Goal: Complete application form: Complete application form

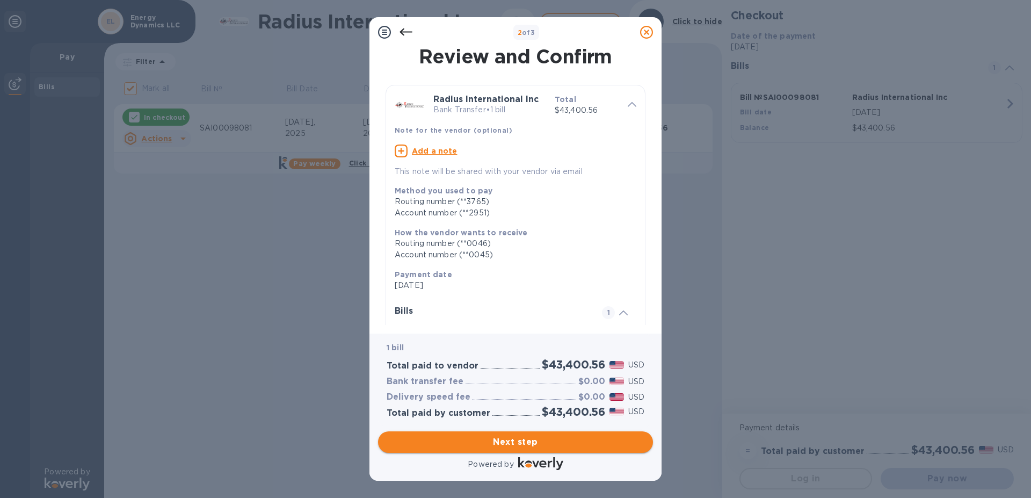
click at [522, 436] on span "Next step" at bounding box center [516, 442] width 258 height 13
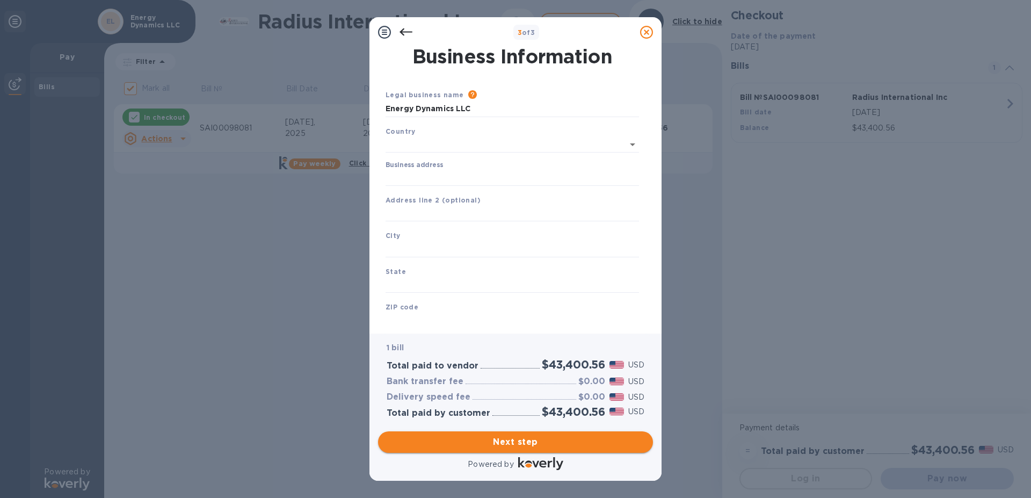
type input "[GEOGRAPHIC_DATA]"
click at [398, 177] on input "Business address" at bounding box center [513, 176] width 254 height 16
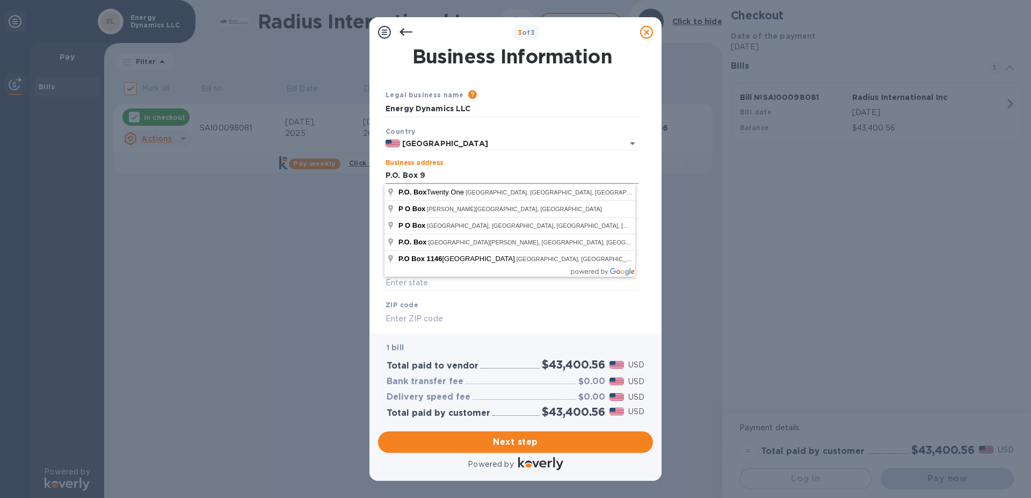
type input "P.O. Box 90"
click at [240, 206] on div "3 of 3 Business Information Legal business name Please provide the legal name t…" at bounding box center [515, 249] width 1031 height 498
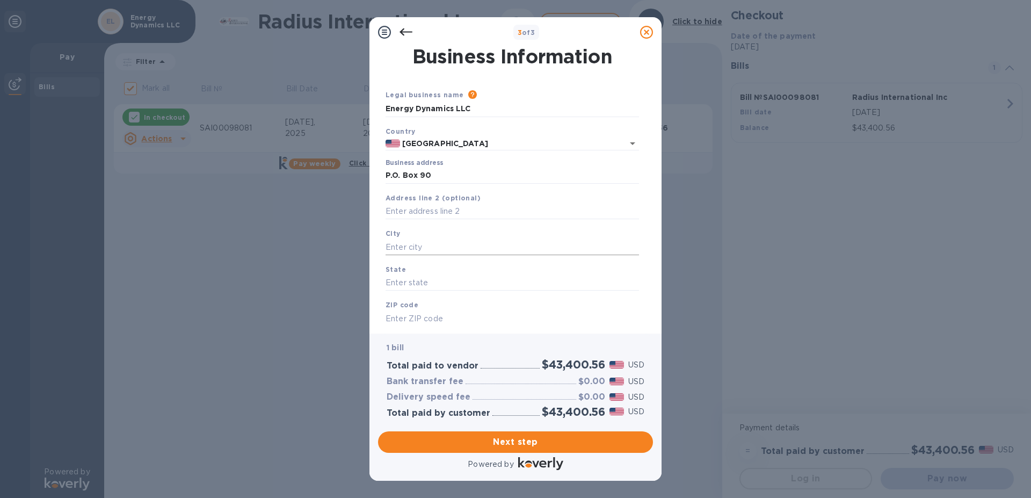
click at [409, 248] on input "text" at bounding box center [513, 247] width 254 height 16
type input "[GEOGRAPHIC_DATA]"
type input "ME"
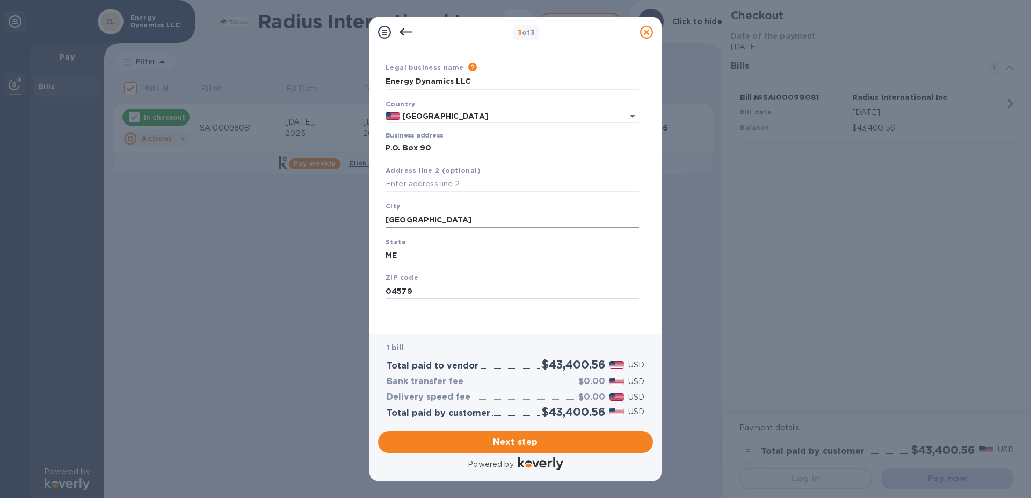
type input "04579"
click at [453, 334] on div "1 bill Total paid to vendor $43,400.56 USD Bank transfer fee $0.00 USD Delivery…" at bounding box center [515, 380] width 275 height 93
click at [484, 436] on span "Next step" at bounding box center [516, 442] width 258 height 13
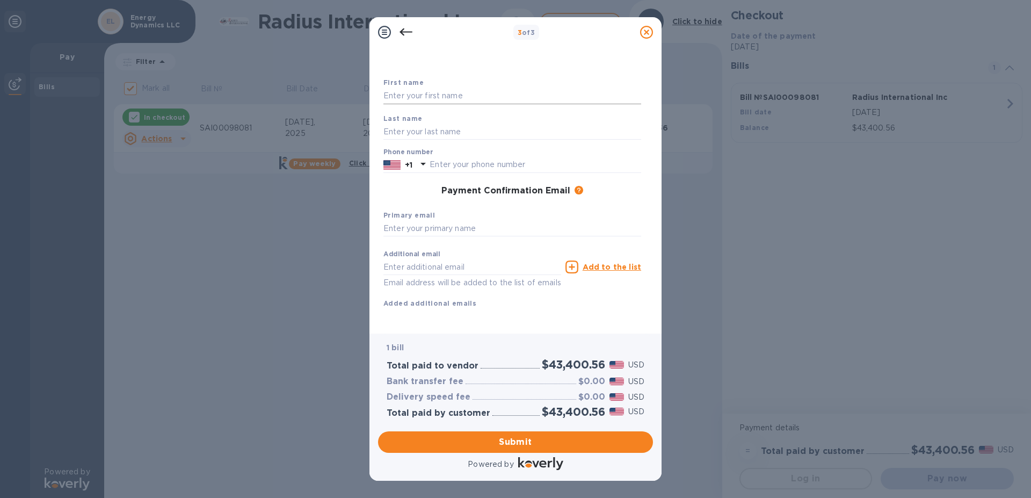
click at [397, 91] on input "text" at bounding box center [513, 96] width 258 height 16
type input "[PERSON_NAME]"
type input "2078828120"
click at [394, 226] on input "text" at bounding box center [513, 229] width 258 height 16
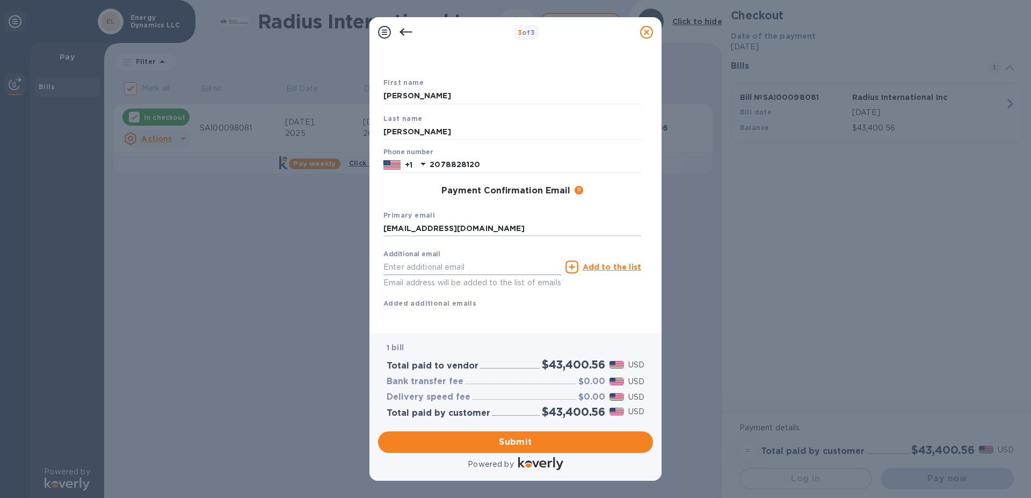
type input "[EMAIL_ADDRESS][DOMAIN_NAME]"
click at [400, 269] on input "text" at bounding box center [473, 267] width 178 height 16
type input "ad"
type input "ENERGY"
type input "DYNAMICS"
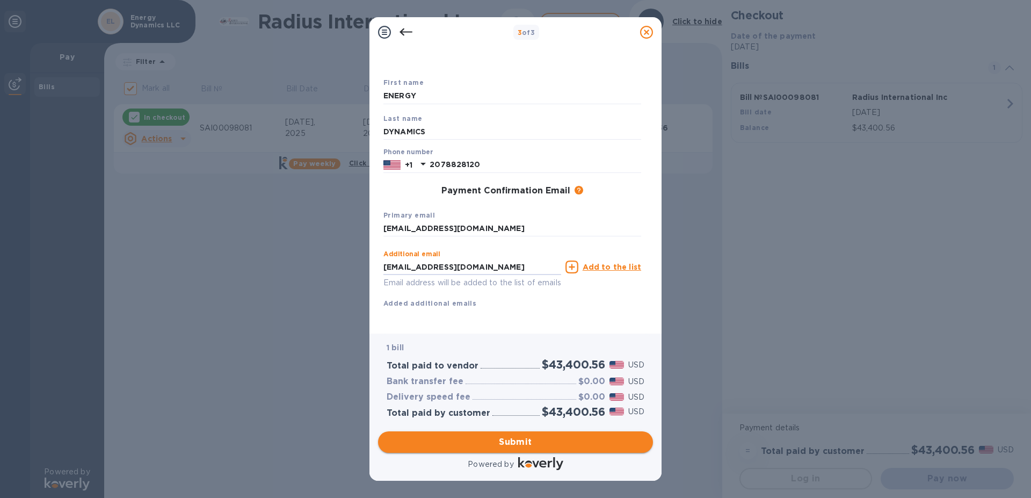
type input "[EMAIL_ADDRESS][DOMAIN_NAME]"
click at [444, 442] on span "Submit" at bounding box center [516, 442] width 258 height 13
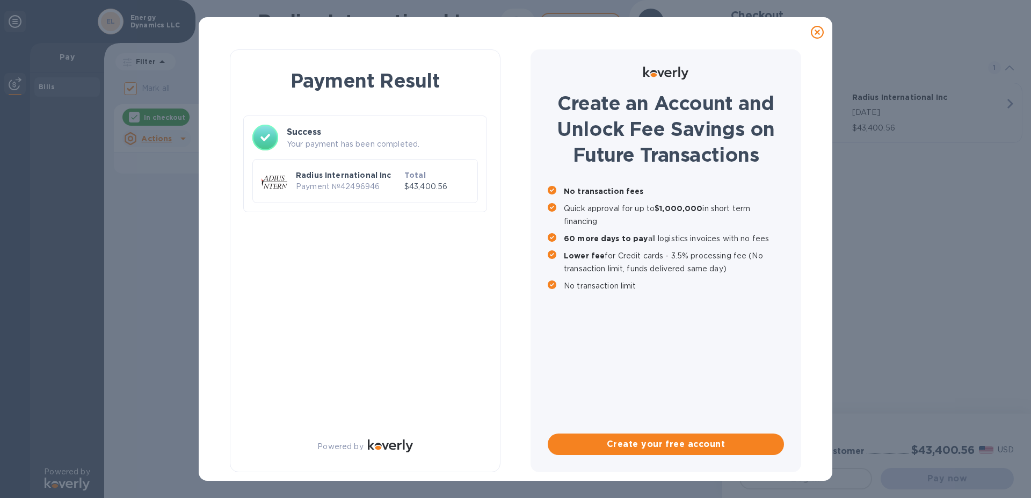
checkbox input "false"
click at [822, 33] on icon at bounding box center [817, 32] width 13 height 13
